Goal: Task Accomplishment & Management: Complete application form

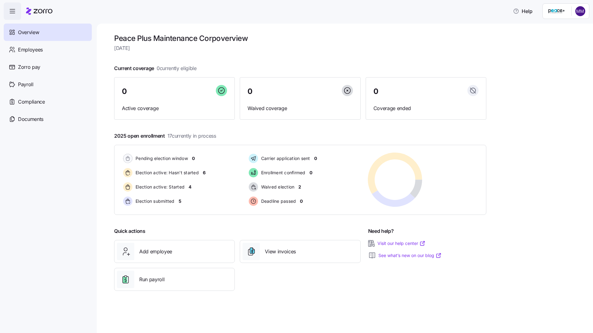
click at [580, 11] on html "Help Overview Employees Zorro pay Payroll Compliance Documents Peace Plus Maint…" at bounding box center [296, 164] width 593 height 329
click at [565, 27] on div "Personal view" at bounding box center [561, 27] width 37 height 7
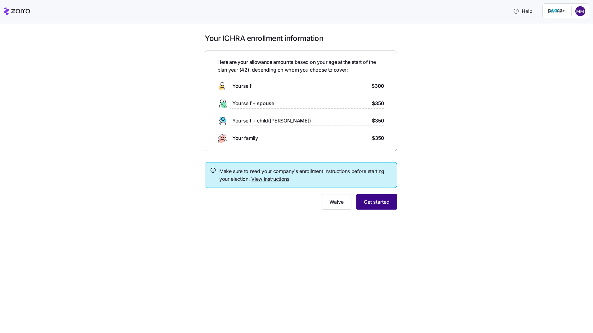
click at [364, 204] on span "Get started" at bounding box center [377, 201] width 26 height 7
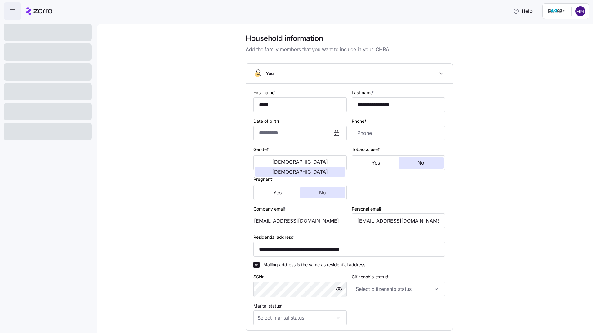
type input "**********"
type input "[PHONE_NUMBER]"
type input "Resident alien"
type input "Single"
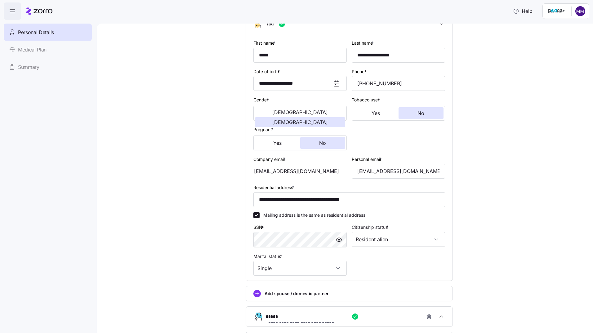
scroll to position [106, 0]
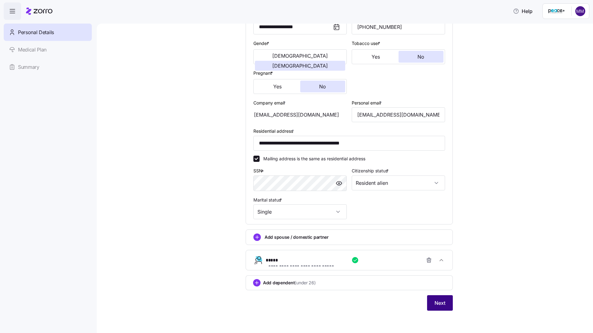
click at [438, 302] on span "Next" at bounding box center [439, 302] width 11 height 7
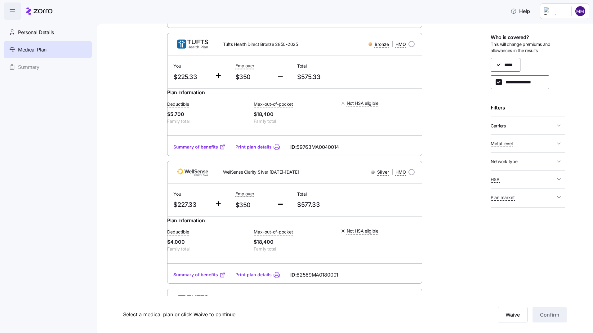
scroll to position [93, 0]
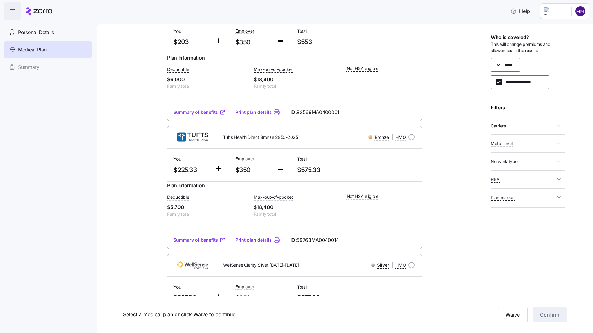
click at [190, 115] on link "Summary of benefits" at bounding box center [199, 112] width 52 height 6
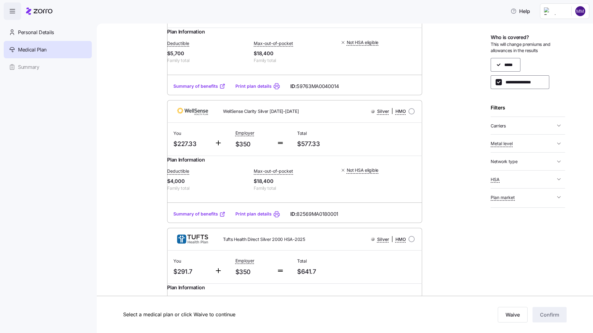
scroll to position [248, 0]
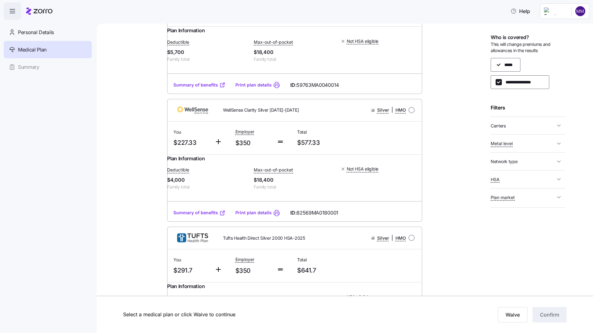
click at [242, 216] on link "Print plan details" at bounding box center [253, 213] width 36 height 6
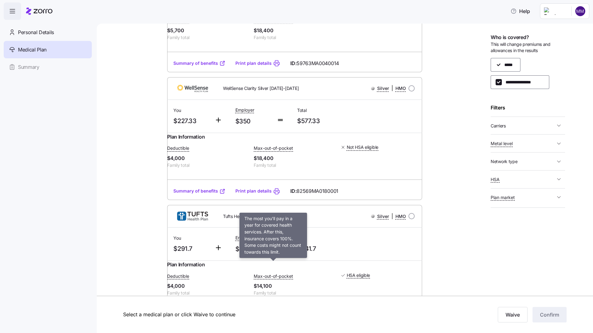
scroll to position [310, 0]
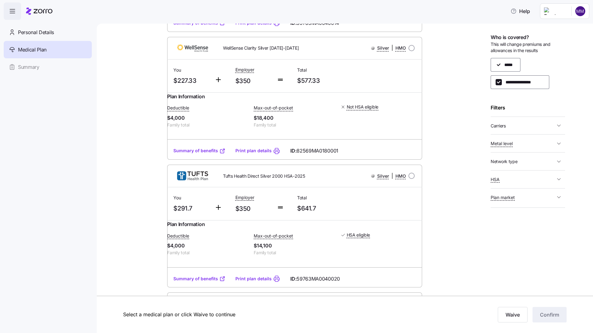
click at [193, 154] on link "Summary of benefits" at bounding box center [199, 151] width 52 height 6
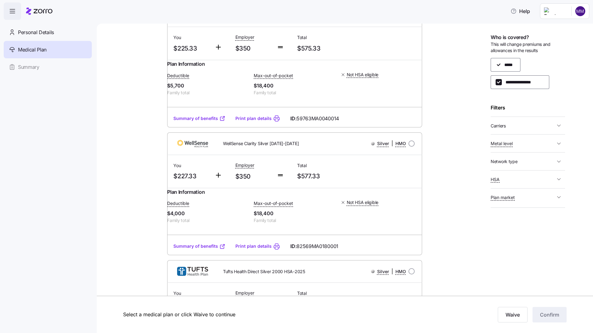
scroll to position [217, 0]
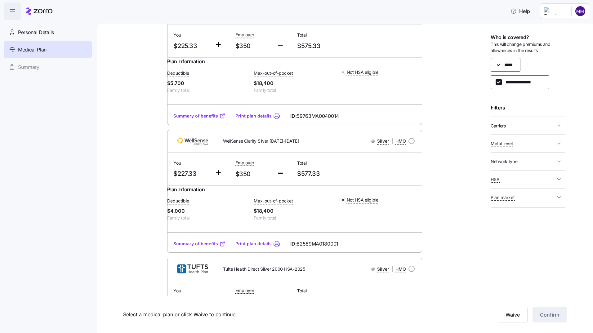
click at [409, 144] on input "radio" at bounding box center [411, 141] width 6 height 6
radio input "true"
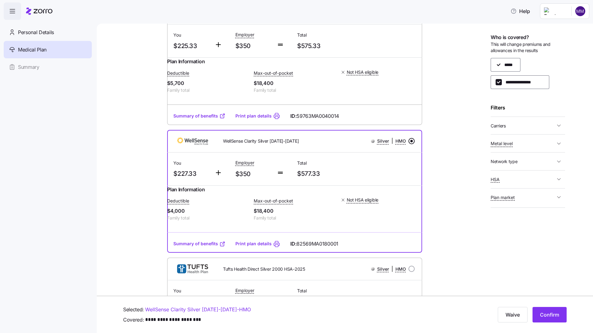
click at [542, 314] on span "Confirm" at bounding box center [549, 314] width 19 height 7
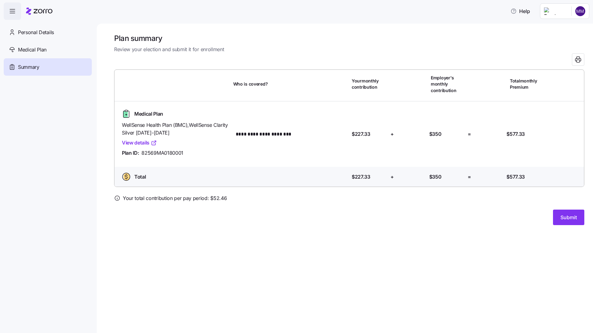
click at [571, 216] on span "Submit" at bounding box center [568, 217] width 16 height 7
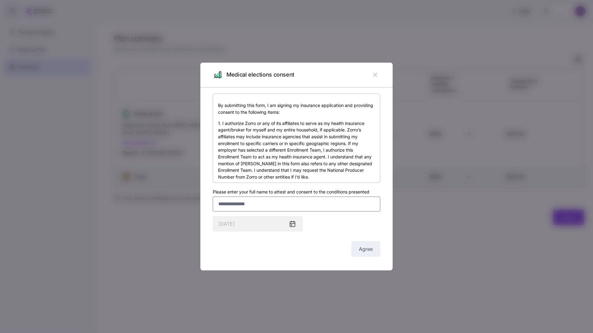
click at [256, 202] on input "Please enter your full name to attest and consent to the conditions presented" at bounding box center [296, 204] width 167 height 15
type input "*"
type input "**********"
click at [293, 224] on icon at bounding box center [292, 224] width 5 height 5
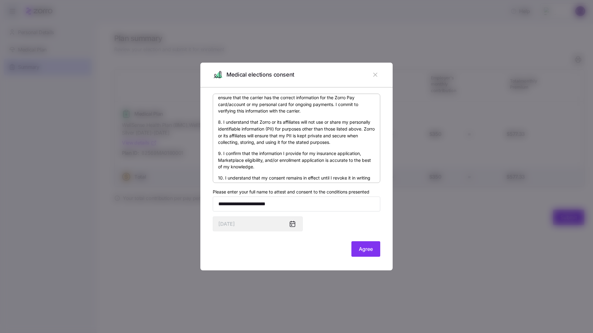
scroll to position [370, 0]
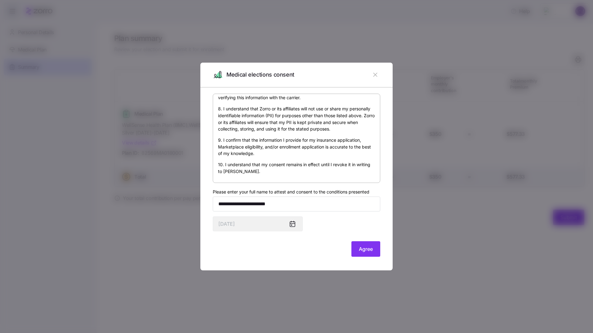
click at [366, 249] on span "Agree" at bounding box center [366, 248] width 14 height 7
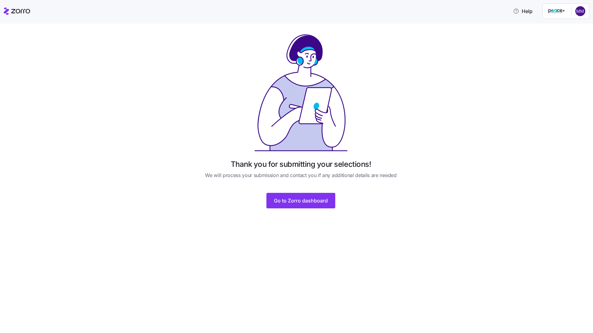
click at [295, 203] on span "Go to Zorro dashboard" at bounding box center [301, 200] width 54 height 7
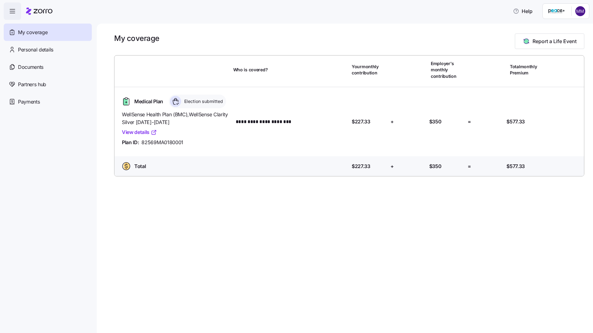
click at [580, 10] on html "**********" at bounding box center [296, 164] width 593 height 329
click at [567, 29] on div "Admin view" at bounding box center [559, 27] width 32 height 7
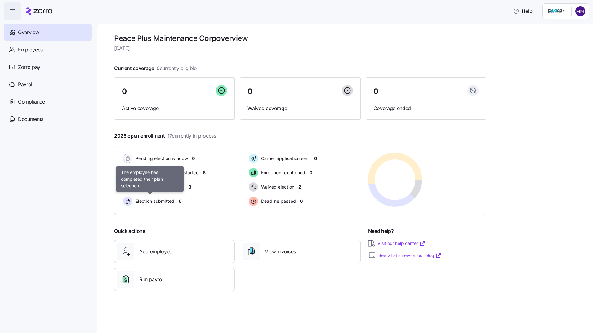
click at [163, 202] on span "Election submitted" at bounding box center [154, 201] width 41 height 6
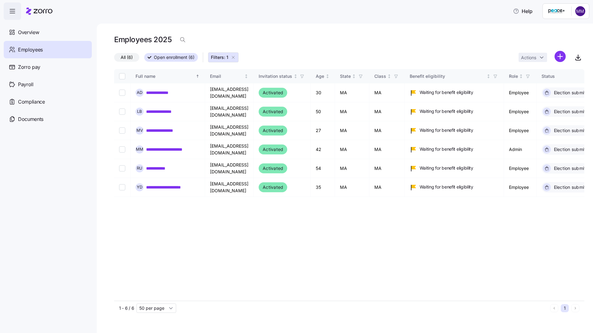
click at [29, 32] on span "Overview" at bounding box center [28, 33] width 21 height 8
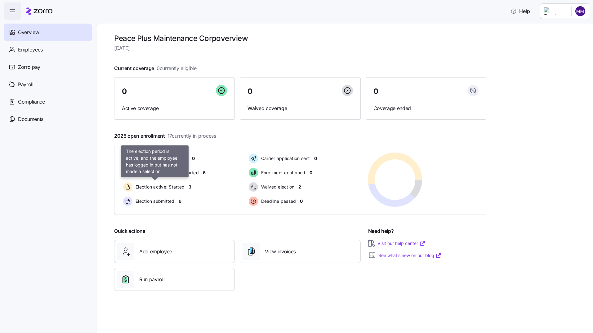
click at [179, 188] on span "Election active: Started" at bounding box center [159, 187] width 51 height 6
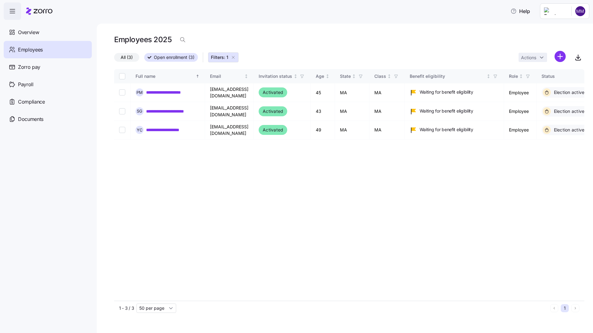
click at [31, 31] on span "Overview" at bounding box center [28, 33] width 21 height 8
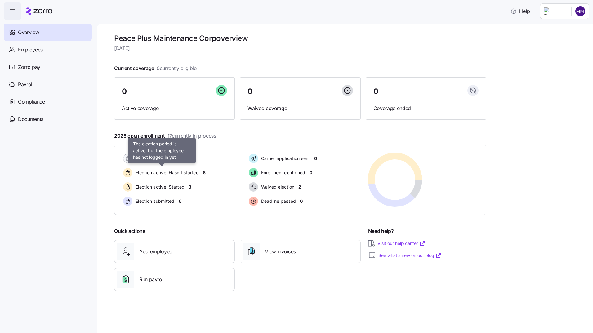
click at [197, 172] on span "Election active: Hasn't started" at bounding box center [166, 173] width 65 height 6
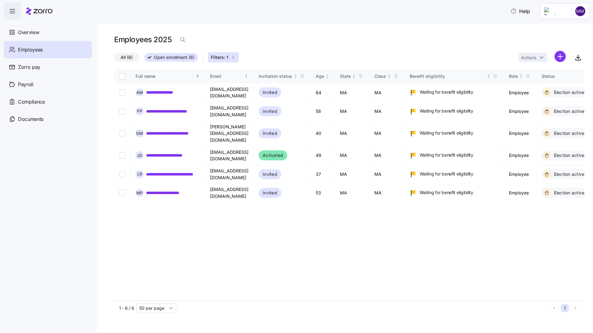
click at [41, 31] on div "Overview" at bounding box center [48, 32] width 88 height 17
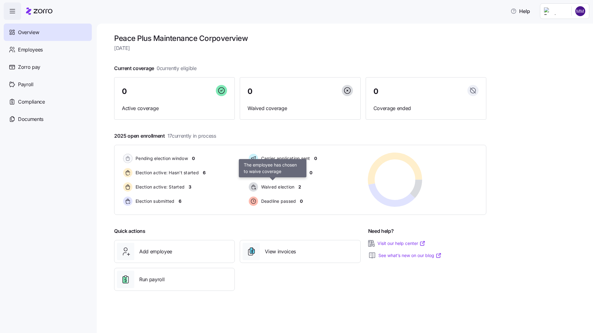
click at [275, 187] on span "Waived election" at bounding box center [276, 187] width 35 height 6
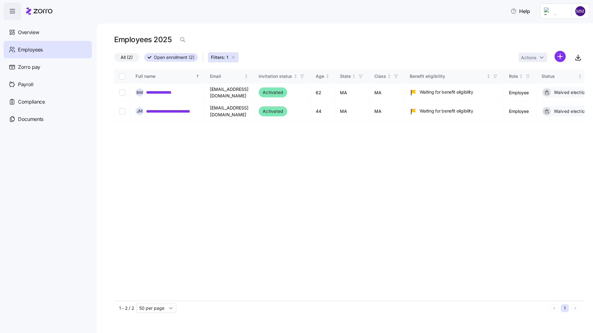
click at [29, 30] on span "Overview" at bounding box center [28, 33] width 21 height 8
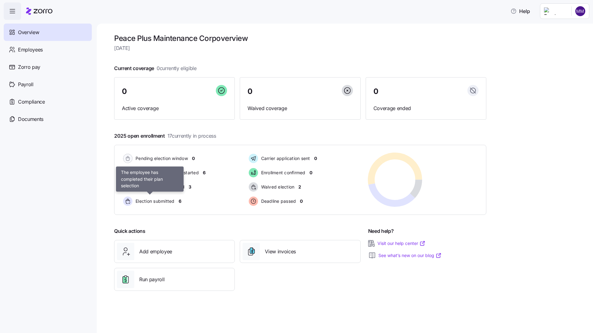
click at [148, 202] on span "Election submitted" at bounding box center [154, 201] width 41 height 6
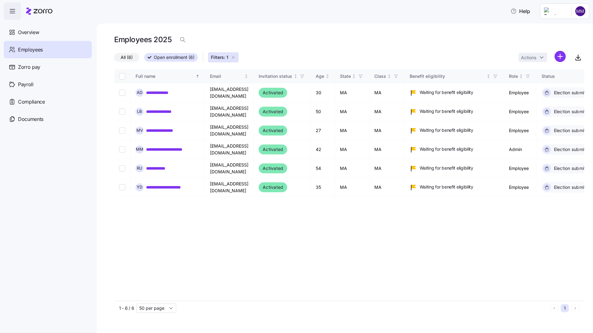
click at [39, 32] on span "Overview" at bounding box center [28, 33] width 21 height 8
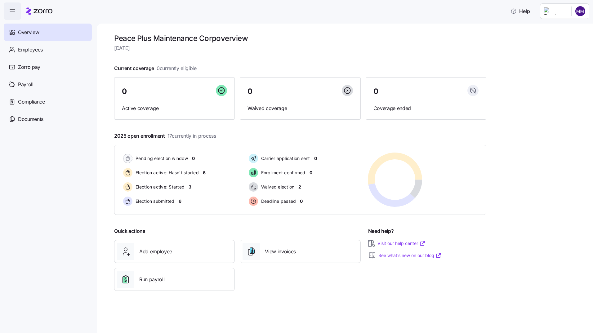
click at [39, 50] on span "Employees" at bounding box center [30, 50] width 25 height 8
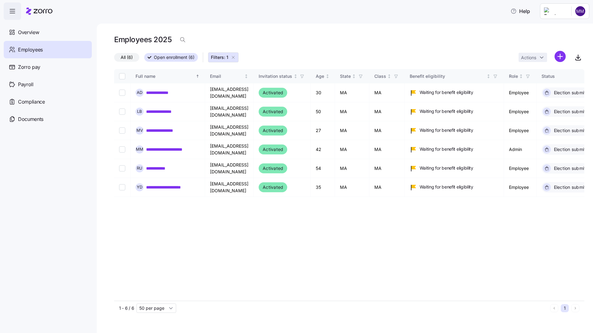
click at [31, 85] on span "Payroll" at bounding box center [26, 85] width 16 height 8
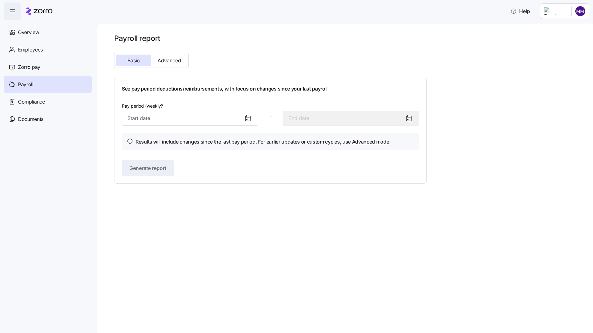
click at [33, 68] on span "Zorro pay" at bounding box center [29, 67] width 22 height 8
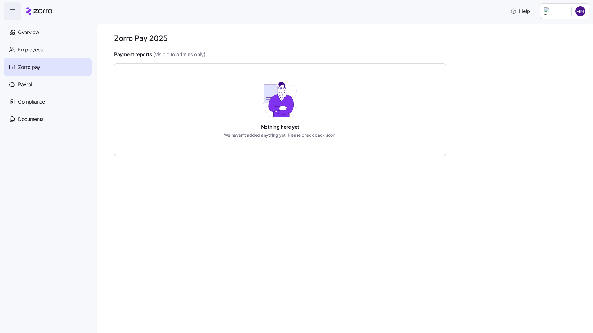
click at [28, 102] on span "Compliance" at bounding box center [31, 102] width 27 height 8
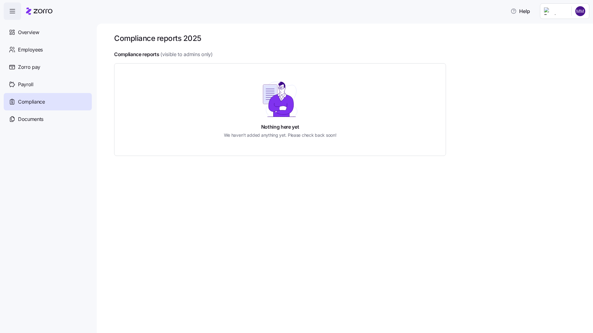
click at [27, 119] on span "Documents" at bounding box center [30, 119] width 25 height 8
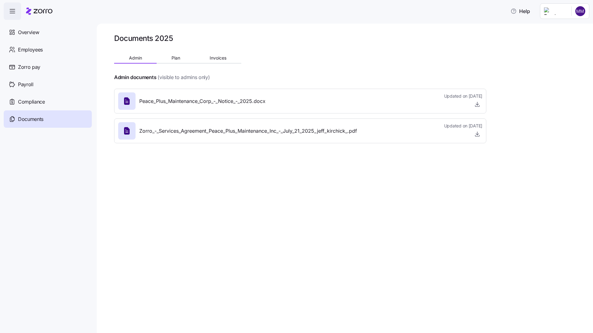
click at [31, 33] on span "Overview" at bounding box center [28, 33] width 21 height 8
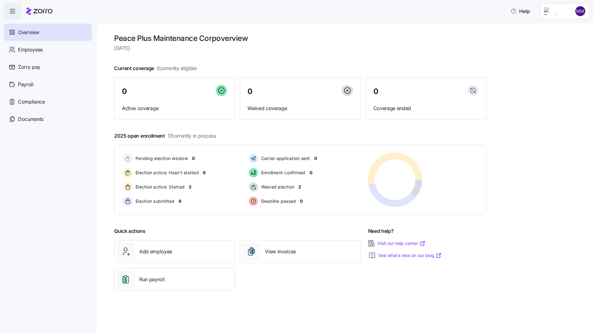
click at [579, 11] on html "Help Overview Employees Zorro pay Payroll Compliance Documents Peace Plus Maint…" at bounding box center [296, 164] width 593 height 329
click at [562, 64] on div "Log out" at bounding box center [555, 63] width 24 height 7
